Goal: Participate in discussion

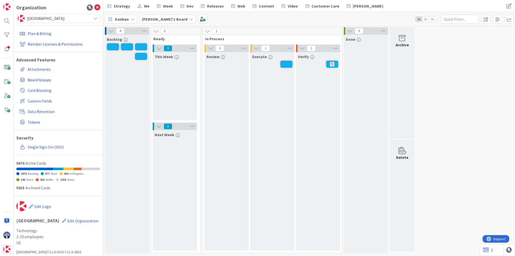
click at [43, 76] on link "Board Groups" at bounding box center [59, 79] width 83 height 9
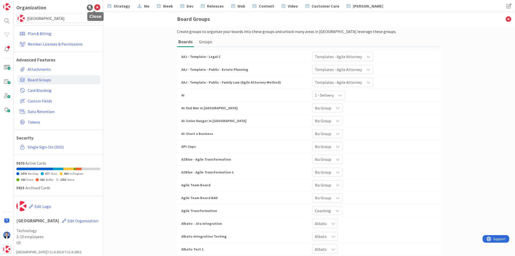
click at [96, 7] on icon at bounding box center [97, 8] width 6 height 6
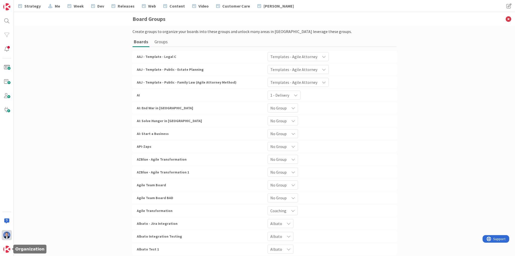
drag, startPoint x: 10, startPoint y: 250, endPoint x: 11, endPoint y: 238, distance: 12.1
click at [10, 250] on img at bounding box center [6, 249] width 7 height 7
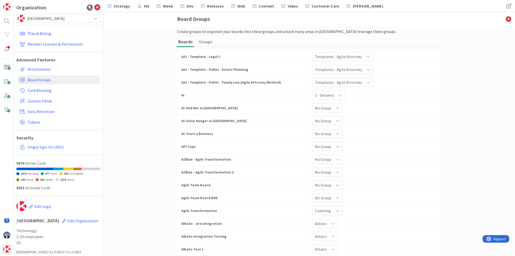
click at [48, 17] on span "[GEOGRAPHIC_DATA]" at bounding box center [58, 18] width 62 height 7
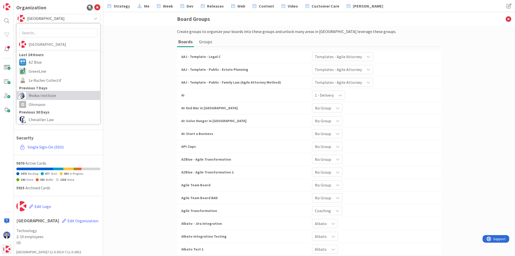
click at [46, 94] on span "Modus Institute" at bounding box center [63, 96] width 69 height 8
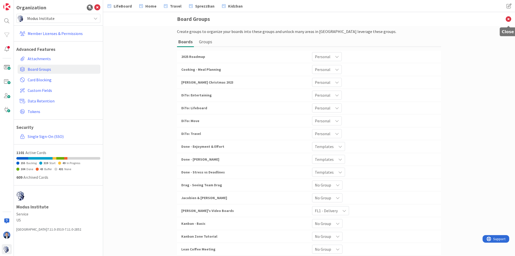
click at [509, 19] on icon at bounding box center [508, 19] width 13 height 14
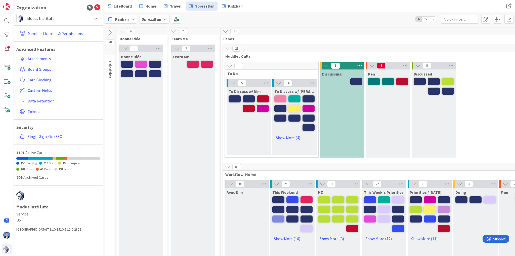
click at [158, 20] on b "SprezzBan" at bounding box center [151, 19] width 19 height 5
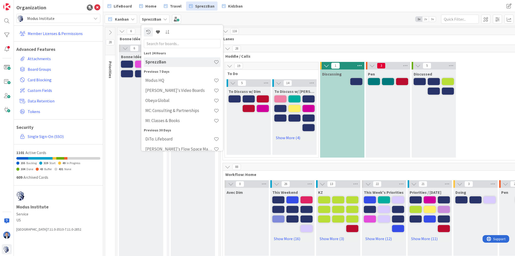
click at [165, 80] on h4 "Modus HQ" at bounding box center [179, 80] width 68 height 5
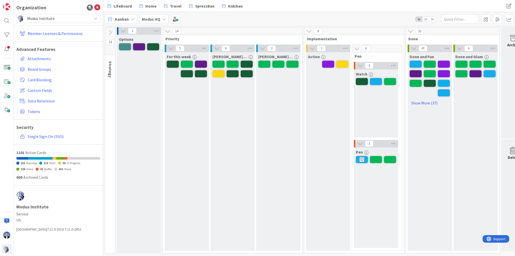
click at [431, 18] on span "3x" at bounding box center [432, 19] width 7 height 5
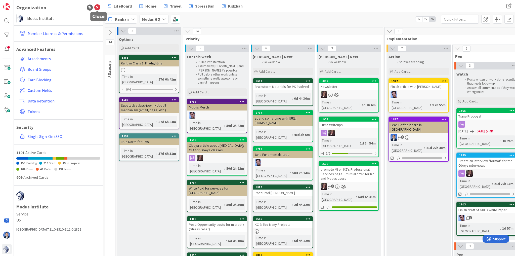
click at [97, 8] on icon at bounding box center [97, 8] width 6 height 6
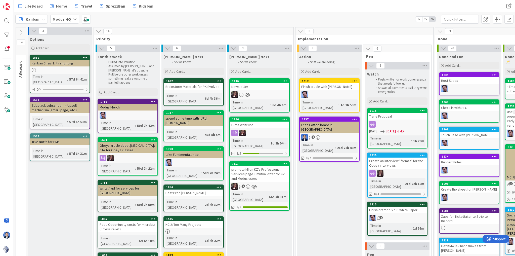
click at [420, 19] on span "1x" at bounding box center [419, 19] width 7 height 5
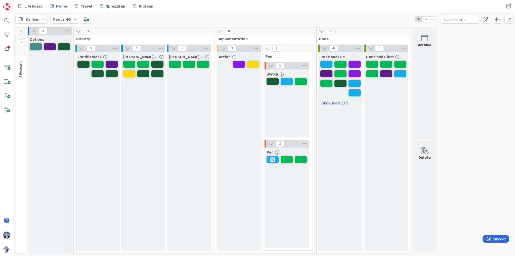
click at [433, 19] on span "3x" at bounding box center [432, 19] width 7 height 5
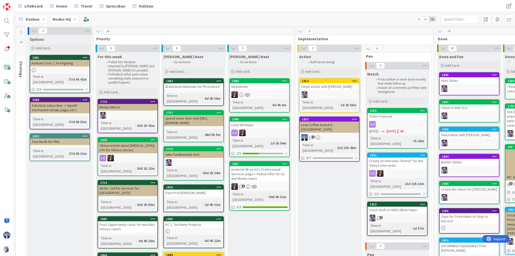
click at [420, 20] on span "1x" at bounding box center [419, 19] width 7 height 5
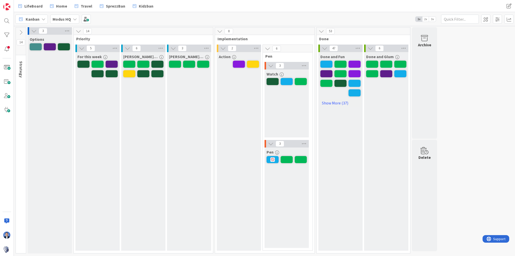
click at [433, 18] on span "3x" at bounding box center [432, 19] width 7 height 5
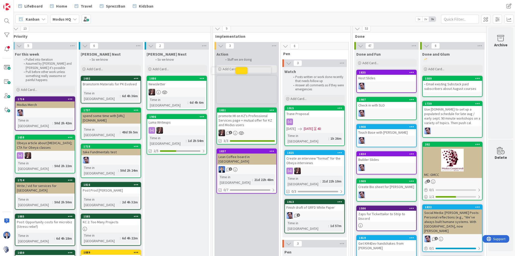
scroll to position [0, 85]
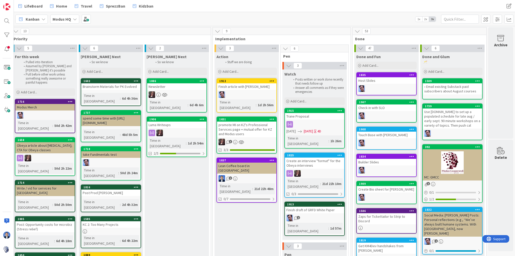
click at [239, 125] on div "promote MI on KZ's Professional Services page + mutual offer for KZ and Modus u…" at bounding box center [246, 130] width 59 height 16
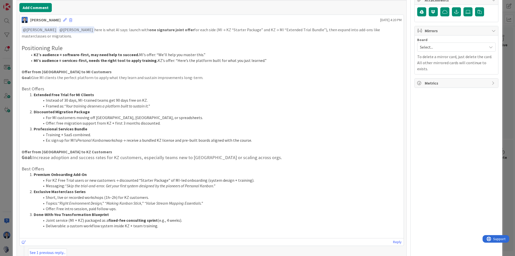
scroll to position [268, 0]
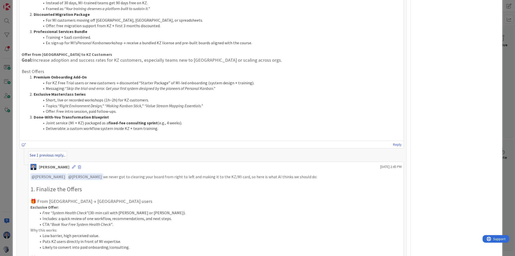
click at [52, 153] on link "See 1 previous reply..." at bounding box center [47, 155] width 39 height 8
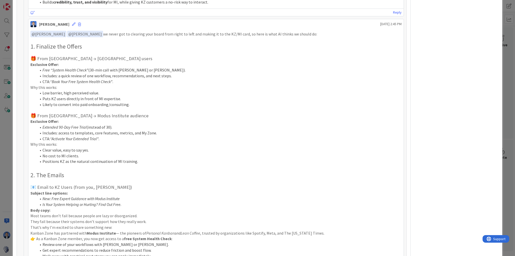
scroll to position [550, 0]
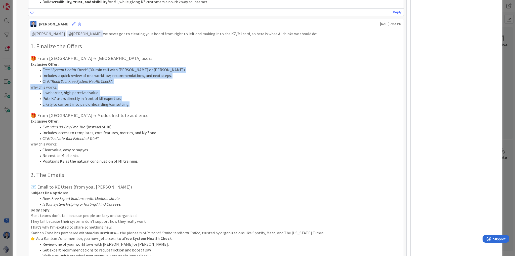
drag, startPoint x: 81, startPoint y: 91, endPoint x: 43, endPoint y: 69, distance: 43.3
click at [43, 69] on div "﻿ @ [PERSON_NAME] ﻿ ﻿ @ [PERSON_NAME] ﻿ we never got to clearing your board fro…" at bounding box center [215, 234] width 371 height 408
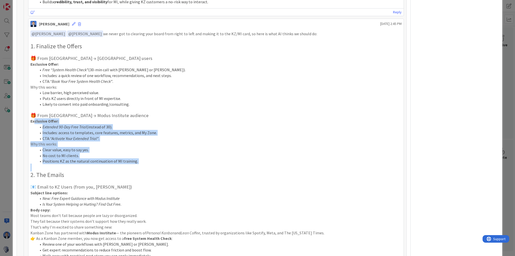
drag, startPoint x: 142, startPoint y: 164, endPoint x: 34, endPoint y: 122, distance: 115.8
click at [34, 122] on div "﻿ @ [PERSON_NAME] ﻿ ﻿ @ [PERSON_NAME] ﻿ we never got to clearing your board fro…" at bounding box center [215, 234] width 371 height 408
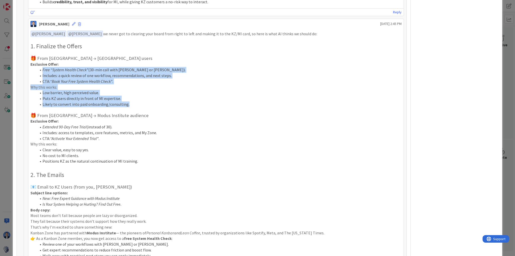
drag, startPoint x: 131, startPoint y: 102, endPoint x: 57, endPoint y: 61, distance: 84.3
click at [57, 61] on div "﻿ @ [PERSON_NAME] ﻿ ﻿ @ [PERSON_NAME] ﻿ we never got to clearing your board fro…" at bounding box center [215, 234] width 371 height 408
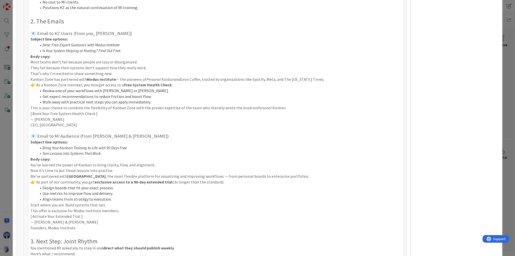
scroll to position [856, 0]
